Goal: Find contact information: Find contact information

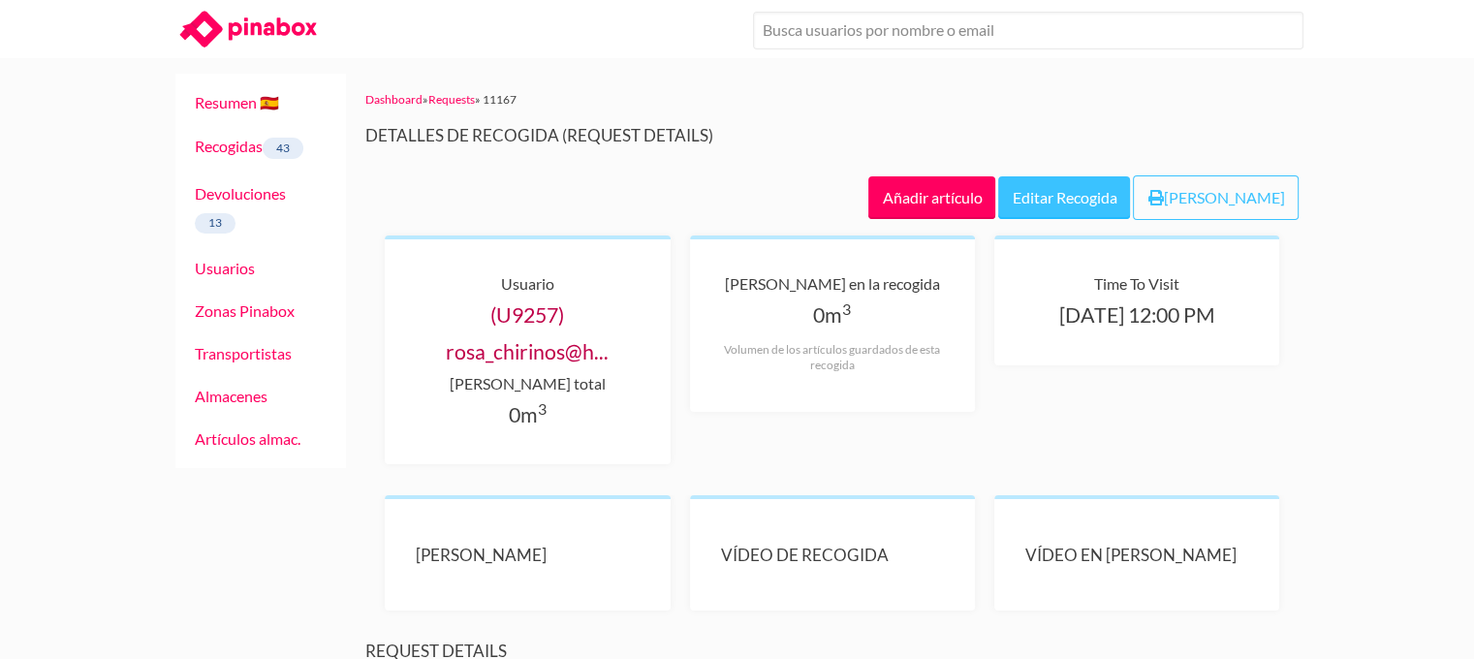
click at [540, 348] on link "(U9257) rosa_chirinos@h..." at bounding box center [527, 332] width 163 height 61
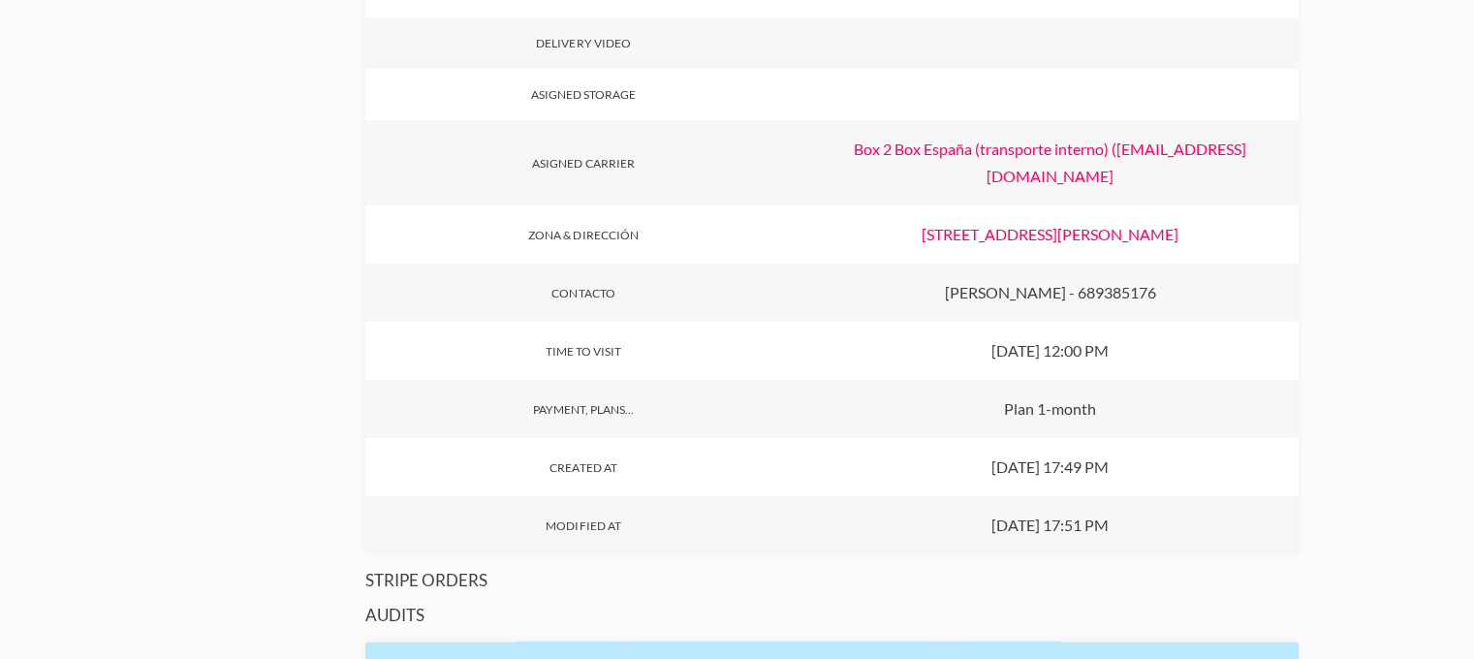
scroll to position [776, 0]
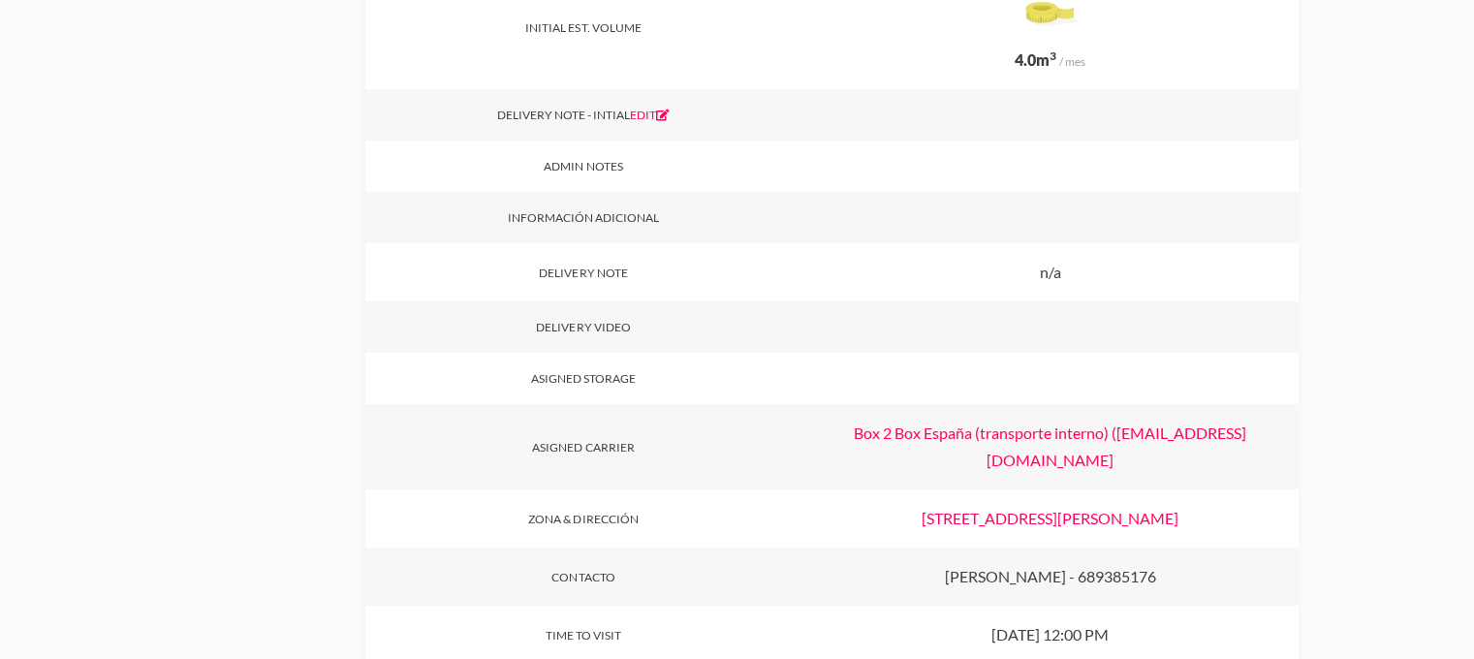
drag, startPoint x: 1179, startPoint y: 529, endPoint x: 917, endPoint y: 523, distance: 261.8
click at [917, 523] on div "[STREET_ADDRESS][PERSON_NAME]" at bounding box center [1051, 519] width 498 height 58
copy link "[STREET_ADDRESS][PERSON_NAME]"
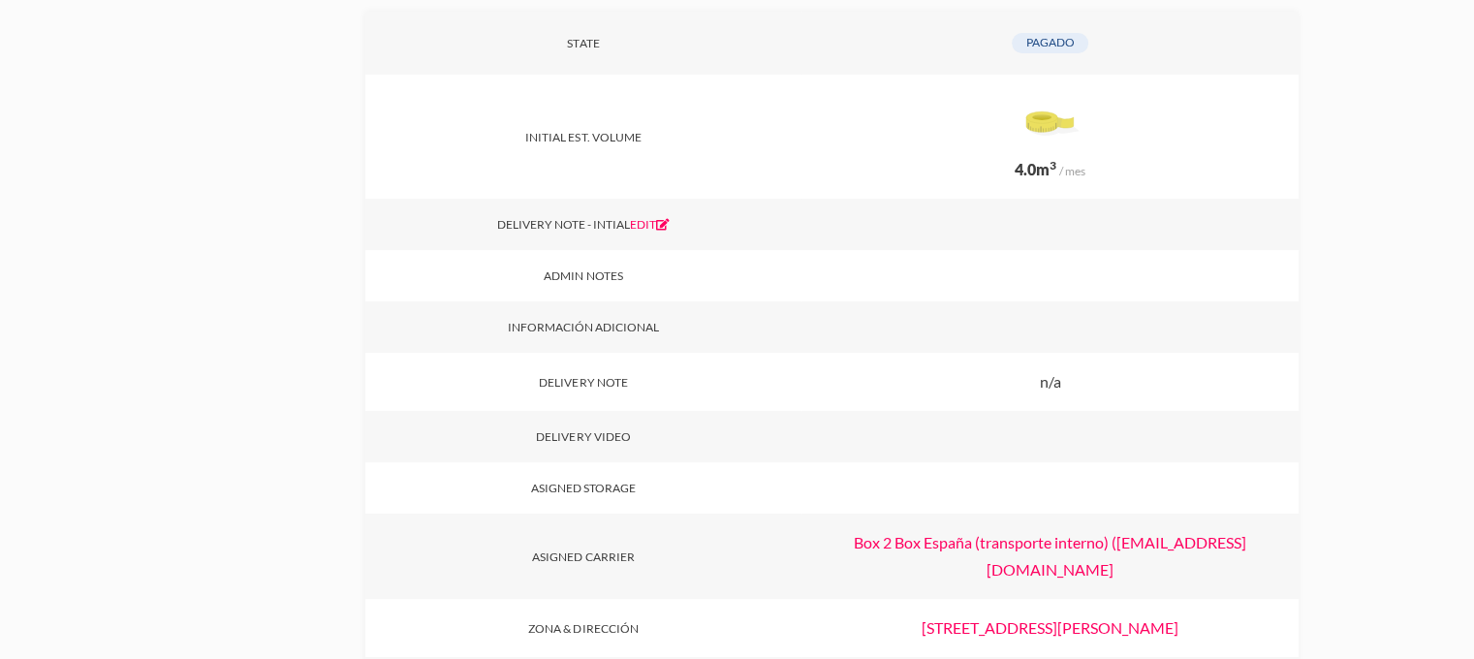
scroll to position [872, 0]
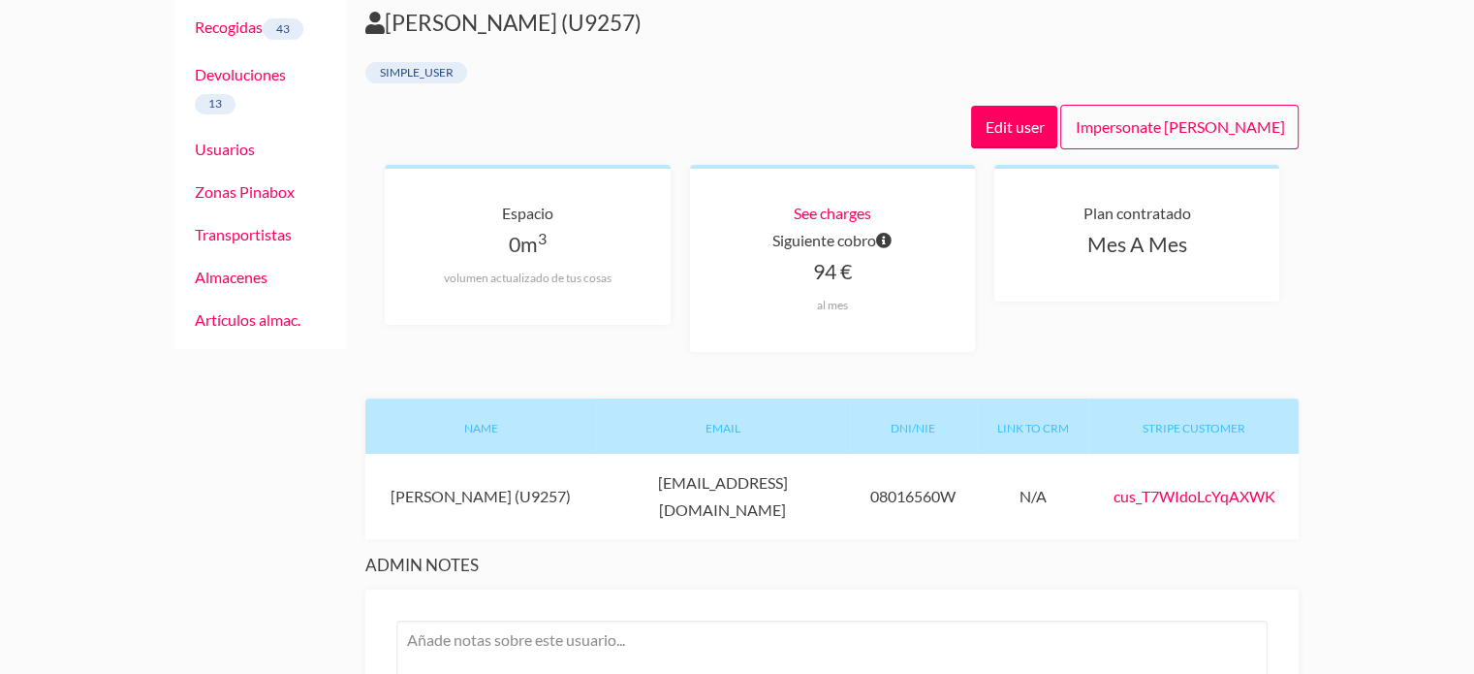
scroll to position [388, 0]
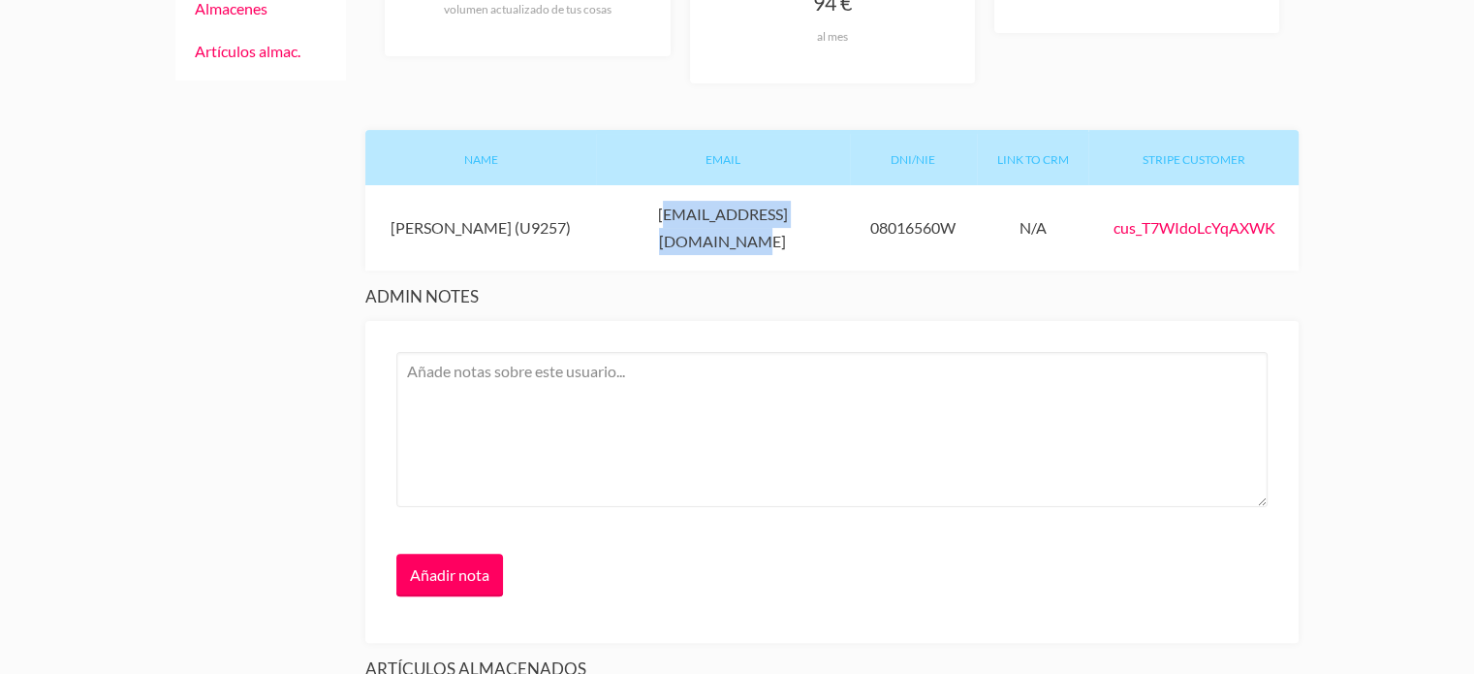
drag, startPoint x: 633, startPoint y: 216, endPoint x: 835, endPoint y: 212, distance: 201.7
click at [835, 212] on div "Email rosa_chirinos@hotmail.com" at bounding box center [723, 227] width 254 height 85
copy div "[EMAIL_ADDRESS][DOMAIN_NAME]"
click at [710, 286] on section "Admin notes Añadir nota" at bounding box center [832, 464] width 934 height 357
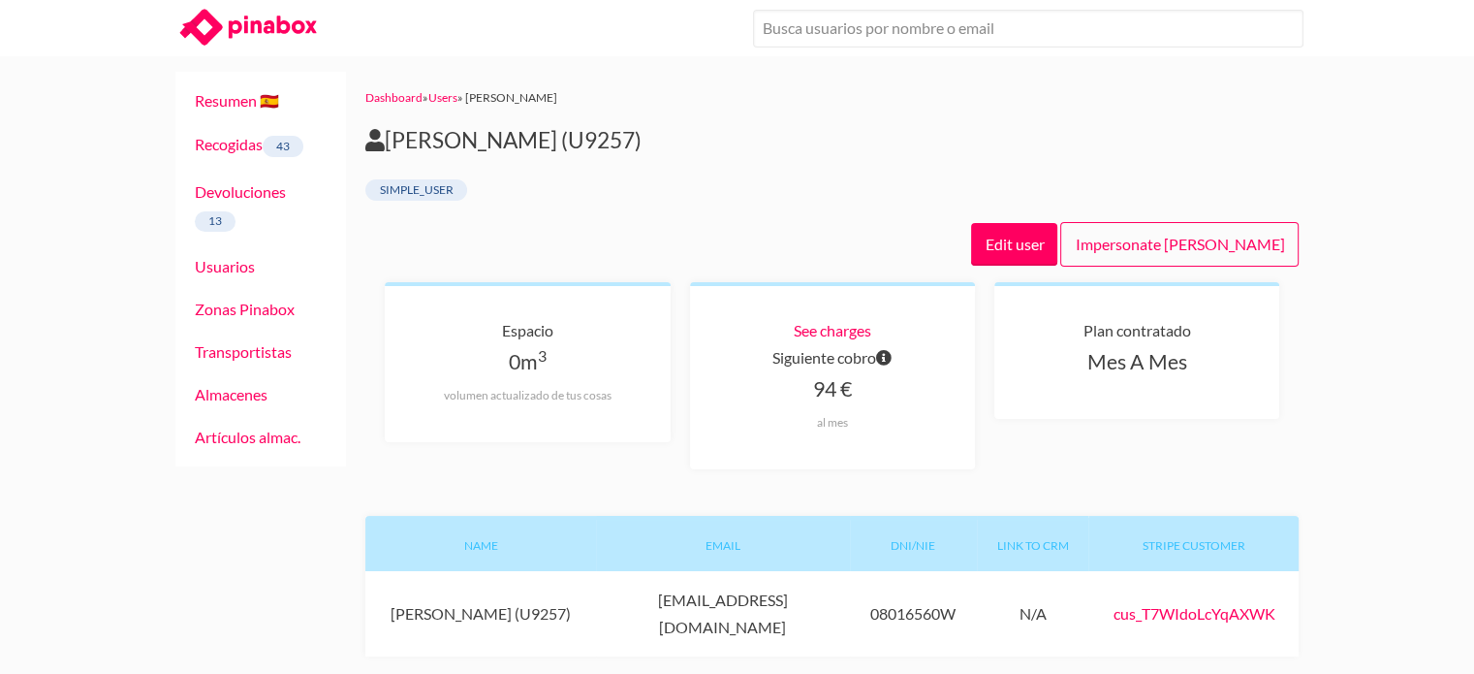
scroll to position [0, 0]
